Goal: Navigation & Orientation: Go to known website

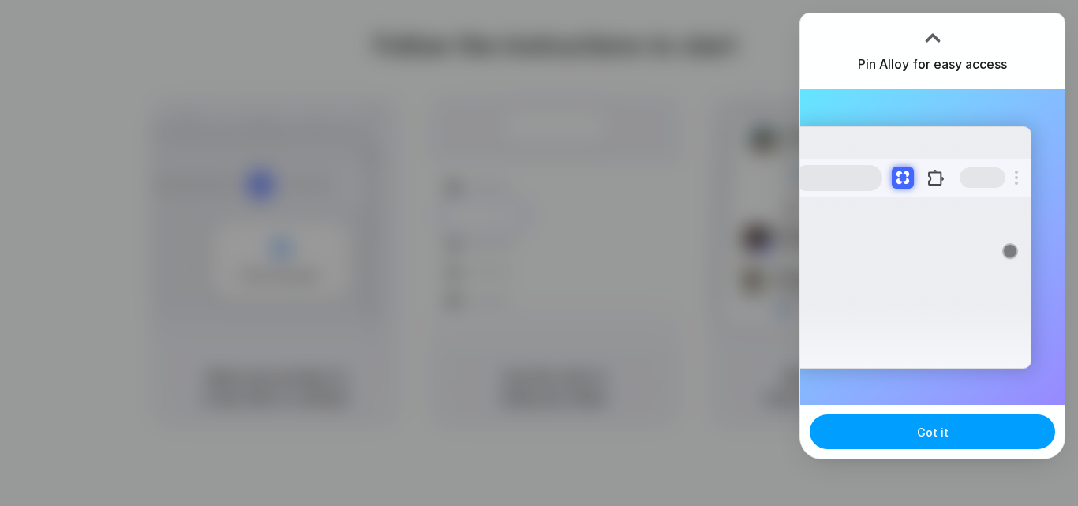
click at [935, 438] on span "Got it" at bounding box center [933, 432] width 32 height 17
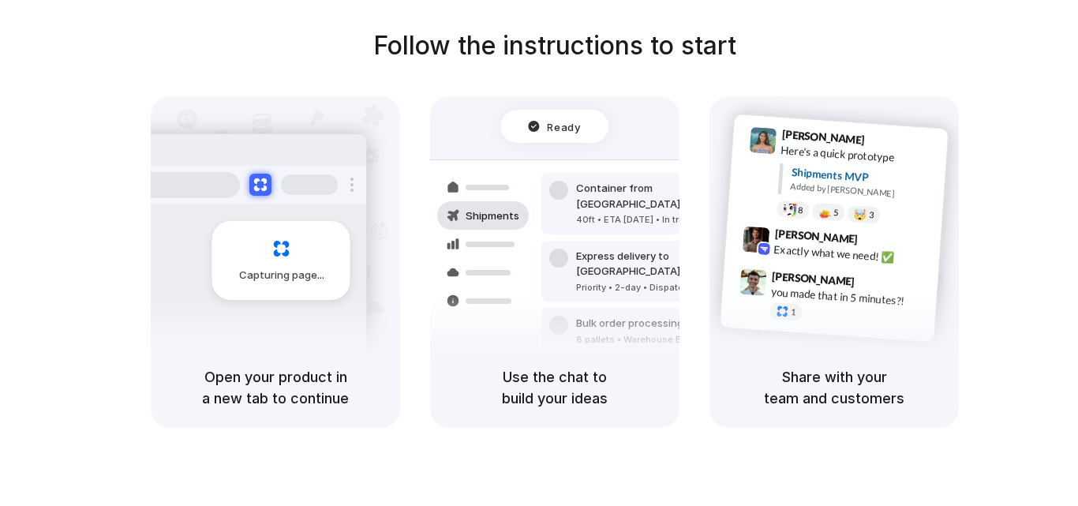
click at [539, 253] on div at bounding box center [539, 253] width 0 height 0
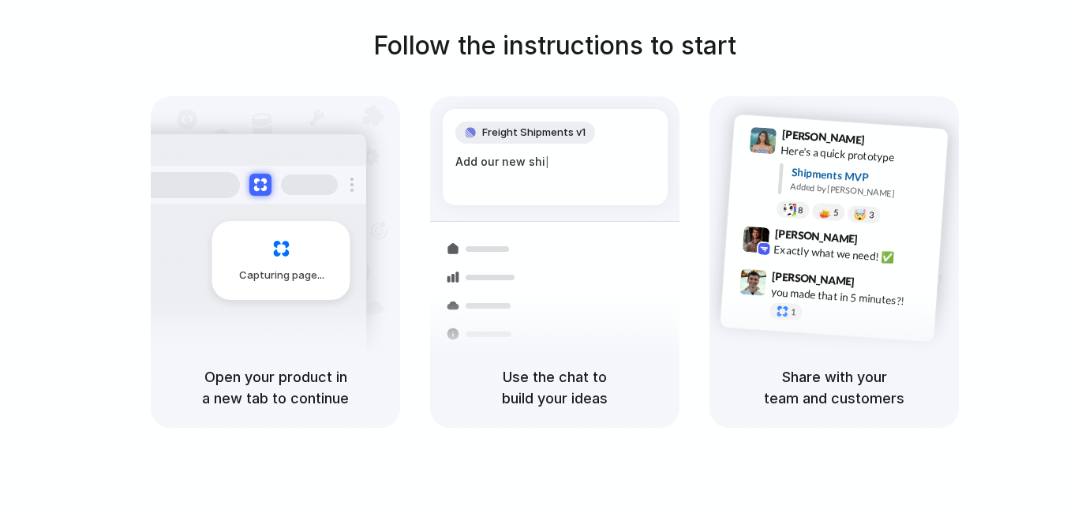
click at [539, 253] on div at bounding box center [539, 253] width 0 height 0
